Goal: Entertainment & Leisure: Browse casually

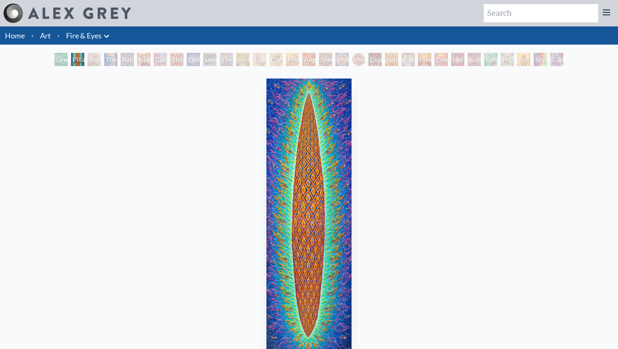
click at [310, 155] on img "2 / 31" at bounding box center [308, 217] width 85 height 279
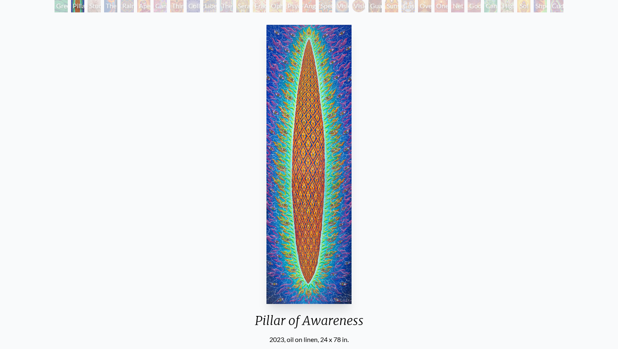
scroll to position [44, 0]
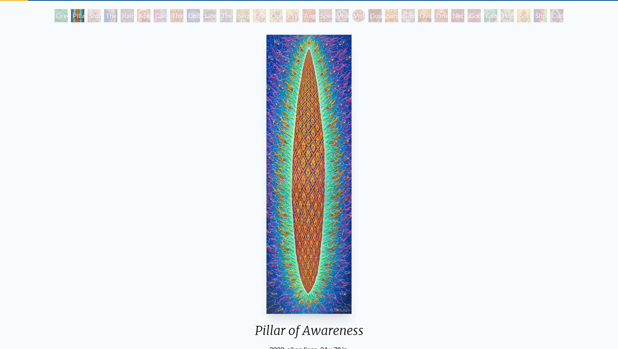
click at [94, 18] on div "Study for the Great Turn" at bounding box center [94, 15] width 13 height 13
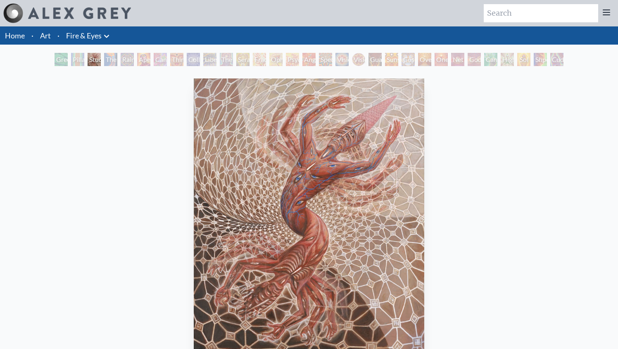
click at [451, 149] on div "Study for the Great Turn 2020, oil on linen, 20 x 24 in. Visit the CoSM Shop" at bounding box center [309, 266] width 605 height 382
click at [104, 64] on div "The Torch" at bounding box center [110, 59] width 13 height 13
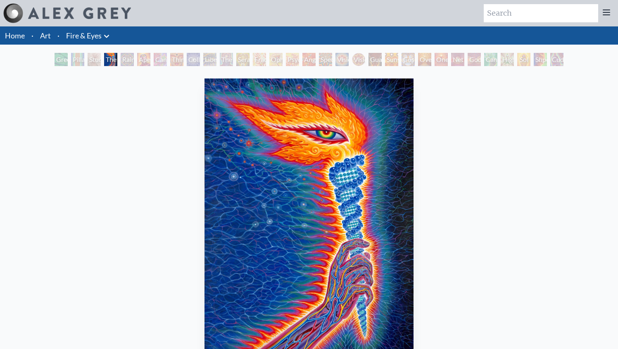
click at [127, 65] on div "Rainbow Eye Ripple" at bounding box center [127, 59] width 13 height 13
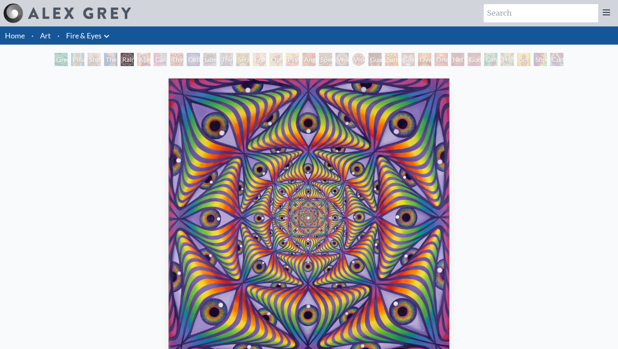
click at [141, 63] on div "Aperture" at bounding box center [143, 59] width 13 height 13
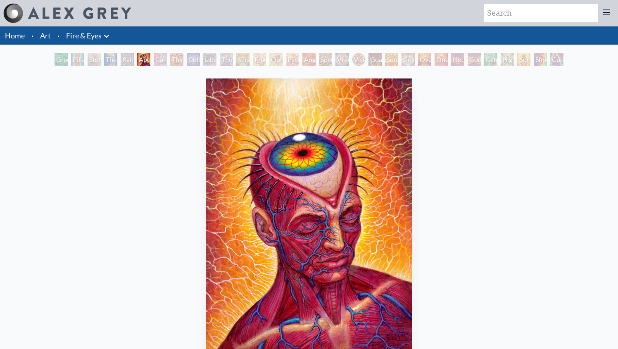
click at [159, 65] on div "Cannabis Sutra" at bounding box center [160, 59] width 13 height 13
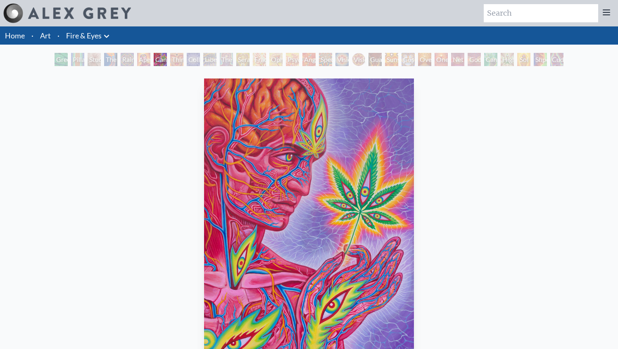
click at [178, 64] on div "Third Eye Tears of Joy" at bounding box center [176, 59] width 13 height 13
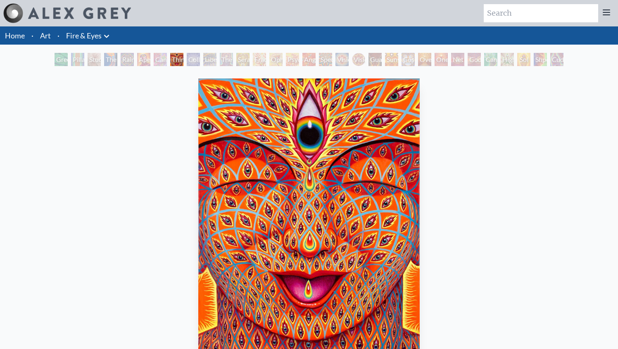
click at [191, 59] on div "Collective Vision" at bounding box center [193, 59] width 13 height 13
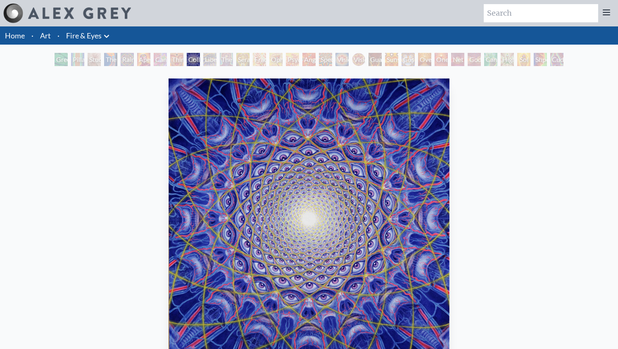
click at [212, 64] on div "Liberation Through Seeing" at bounding box center [209, 59] width 13 height 13
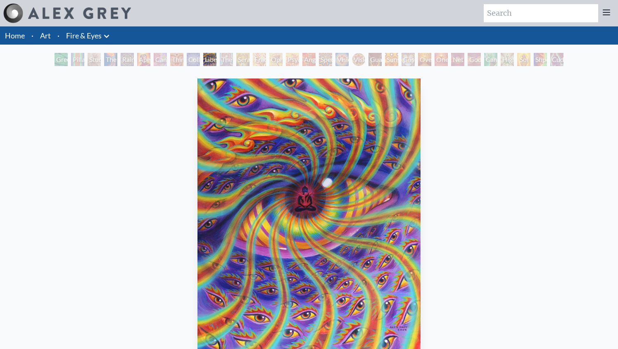
click at [244, 64] on div "Seraphic Transport Docking on the Third Eye" at bounding box center [242, 59] width 13 height 13
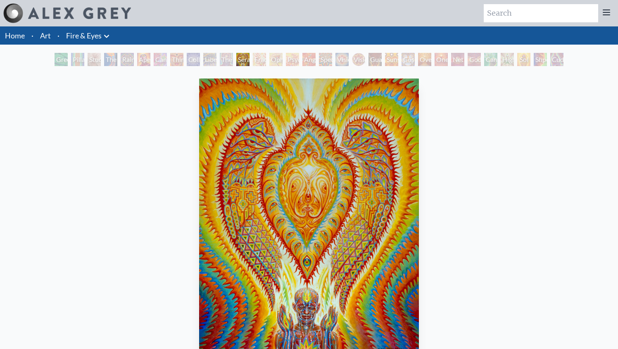
click at [261, 65] on div "Fractal Eyes" at bounding box center [259, 59] width 13 height 13
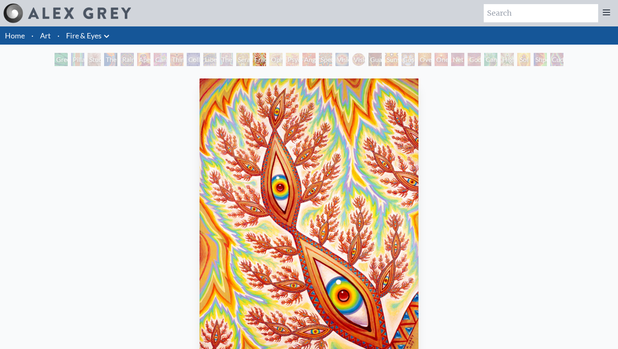
click at [278, 62] on div "Ophanic Eyelash" at bounding box center [275, 59] width 13 height 13
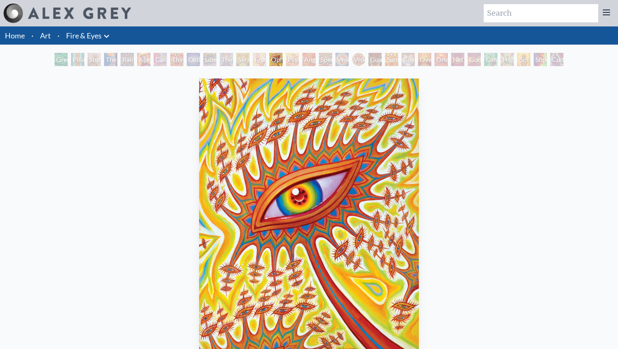
click at [290, 65] on div "Psychomicrograph of a Fractal Paisley Cherub Feather Tip" at bounding box center [292, 59] width 13 height 13
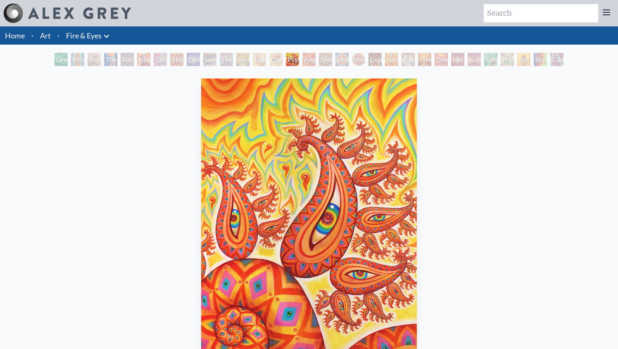
click at [306, 65] on div "Angel Skin" at bounding box center [308, 59] width 13 height 13
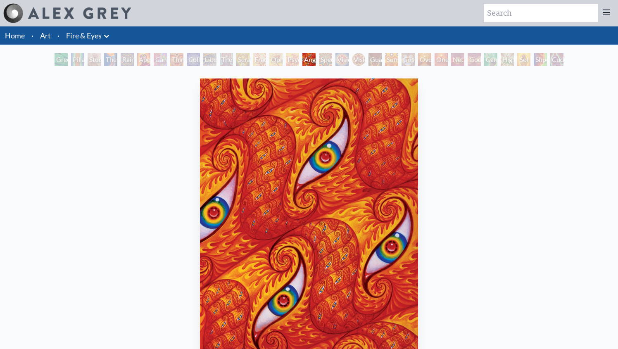
click at [324, 61] on div "Spectral Lotus" at bounding box center [325, 59] width 13 height 13
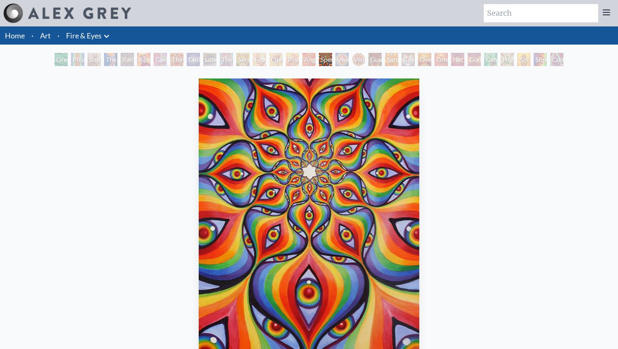
click at [339, 61] on div "Vision Crystal" at bounding box center [341, 59] width 13 height 13
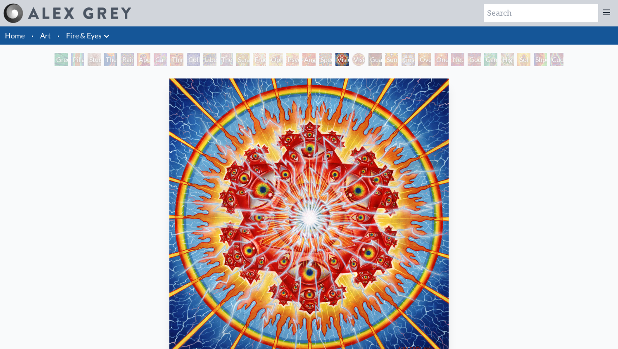
click at [361, 60] on div "Vision Crystal Tondo" at bounding box center [358, 59] width 13 height 13
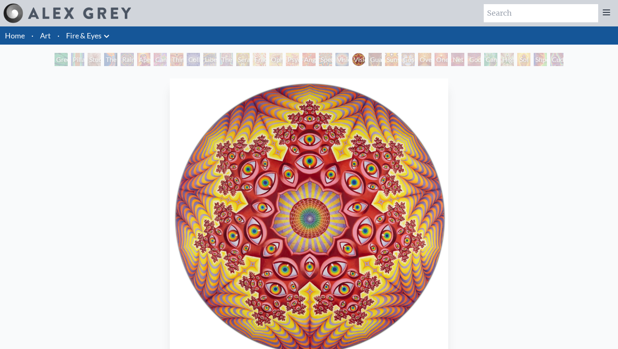
click at [379, 57] on div "Guardian of Infinite Vision" at bounding box center [374, 59] width 13 height 13
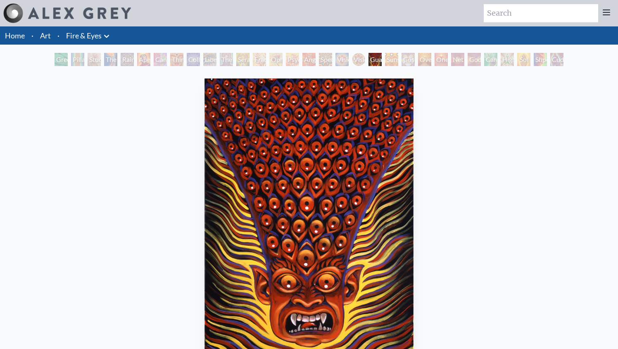
click at [411, 66] on div "Cosmic Elf" at bounding box center [407, 59] width 13 height 13
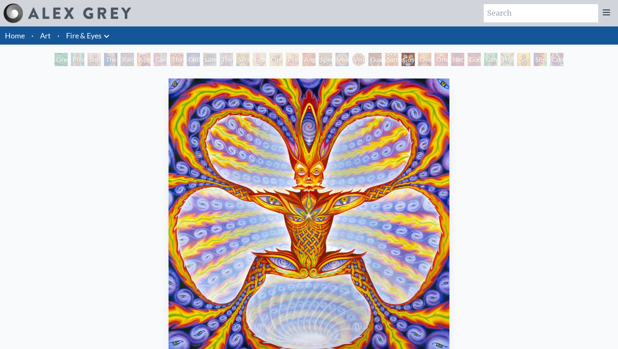
click at [430, 60] on div "Oversoul" at bounding box center [424, 59] width 13 height 13
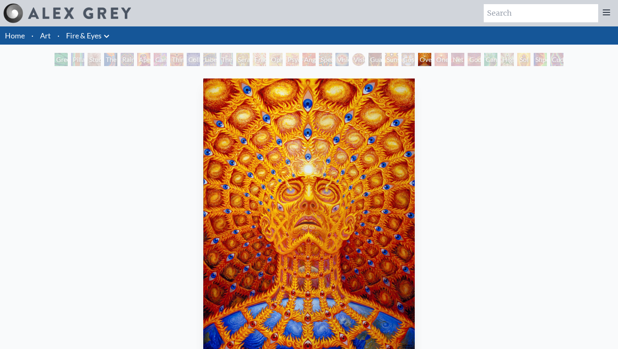
click at [443, 64] on div "One" at bounding box center [441, 59] width 13 height 13
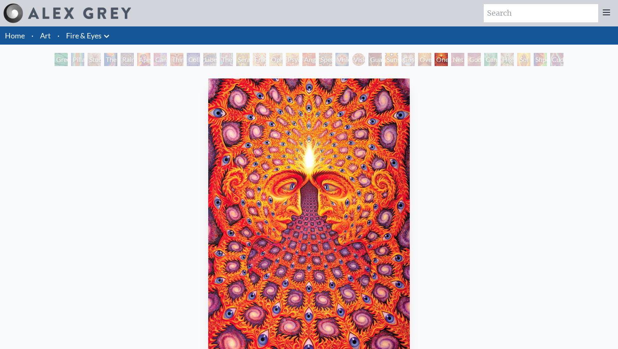
click at [456, 61] on div "Net of Being" at bounding box center [457, 59] width 13 height 13
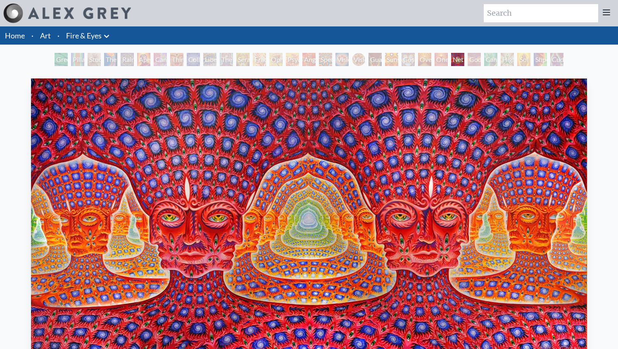
click at [471, 59] on div "Godself" at bounding box center [474, 59] width 13 height 13
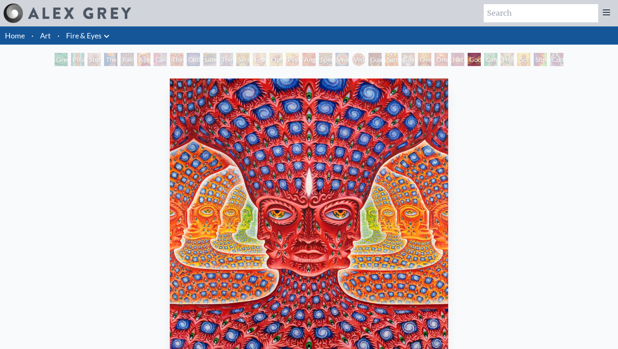
click at [486, 62] on div "Cannafist" at bounding box center [490, 59] width 13 height 13
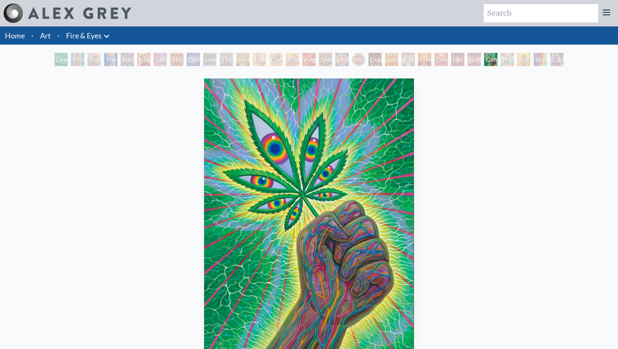
click at [506, 65] on div "Higher Vision" at bounding box center [507, 59] width 13 height 13
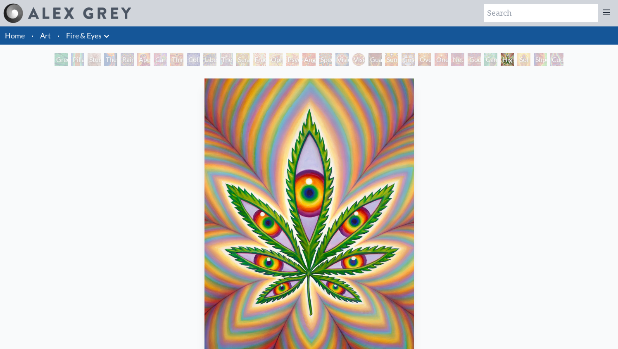
click at [543, 62] on div "Shpongled" at bounding box center [540, 59] width 13 height 13
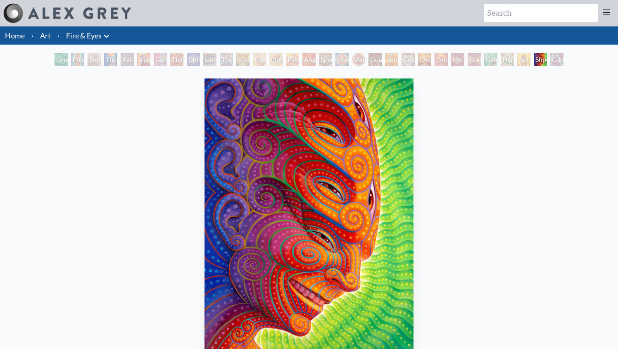
click at [559, 64] on div "Cuddle" at bounding box center [556, 59] width 13 height 13
